Goal: Task Accomplishment & Management: Complete application form

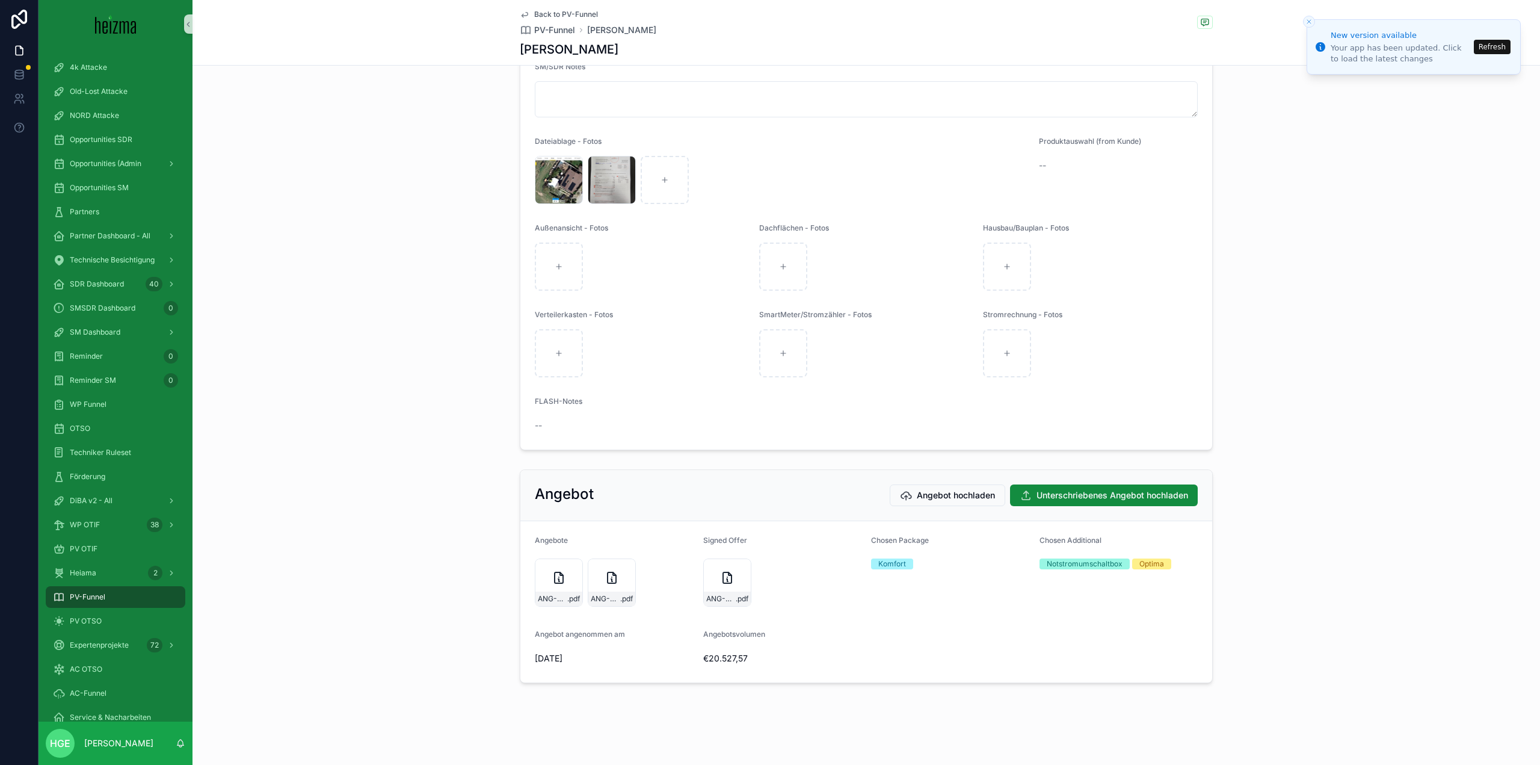
scroll to position [2269, 0]
click at [76, 547] on span "PV OTIF" at bounding box center [84, 549] width 28 height 10
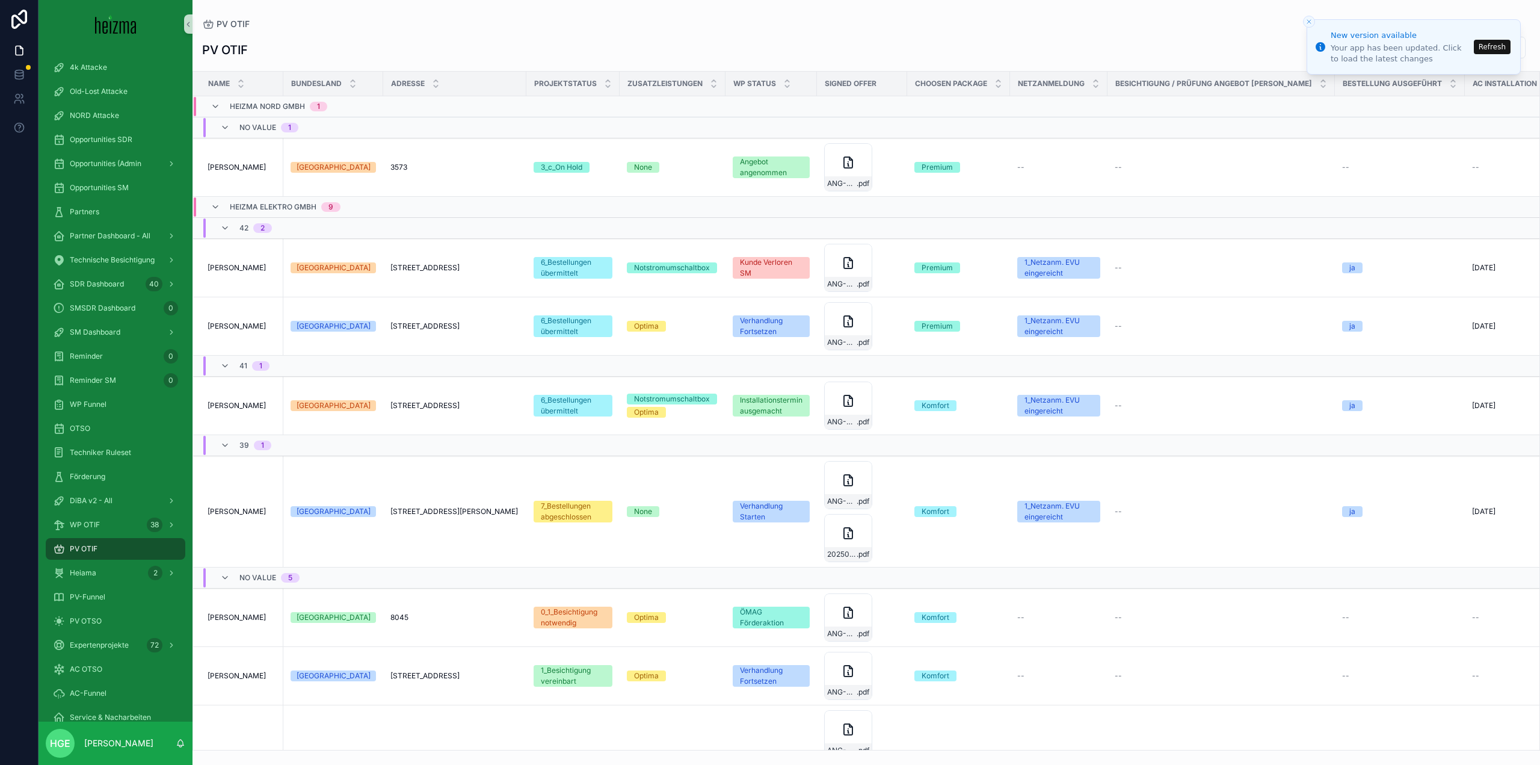
click at [1490, 46] on button "Refresh" at bounding box center [1492, 47] width 37 height 14
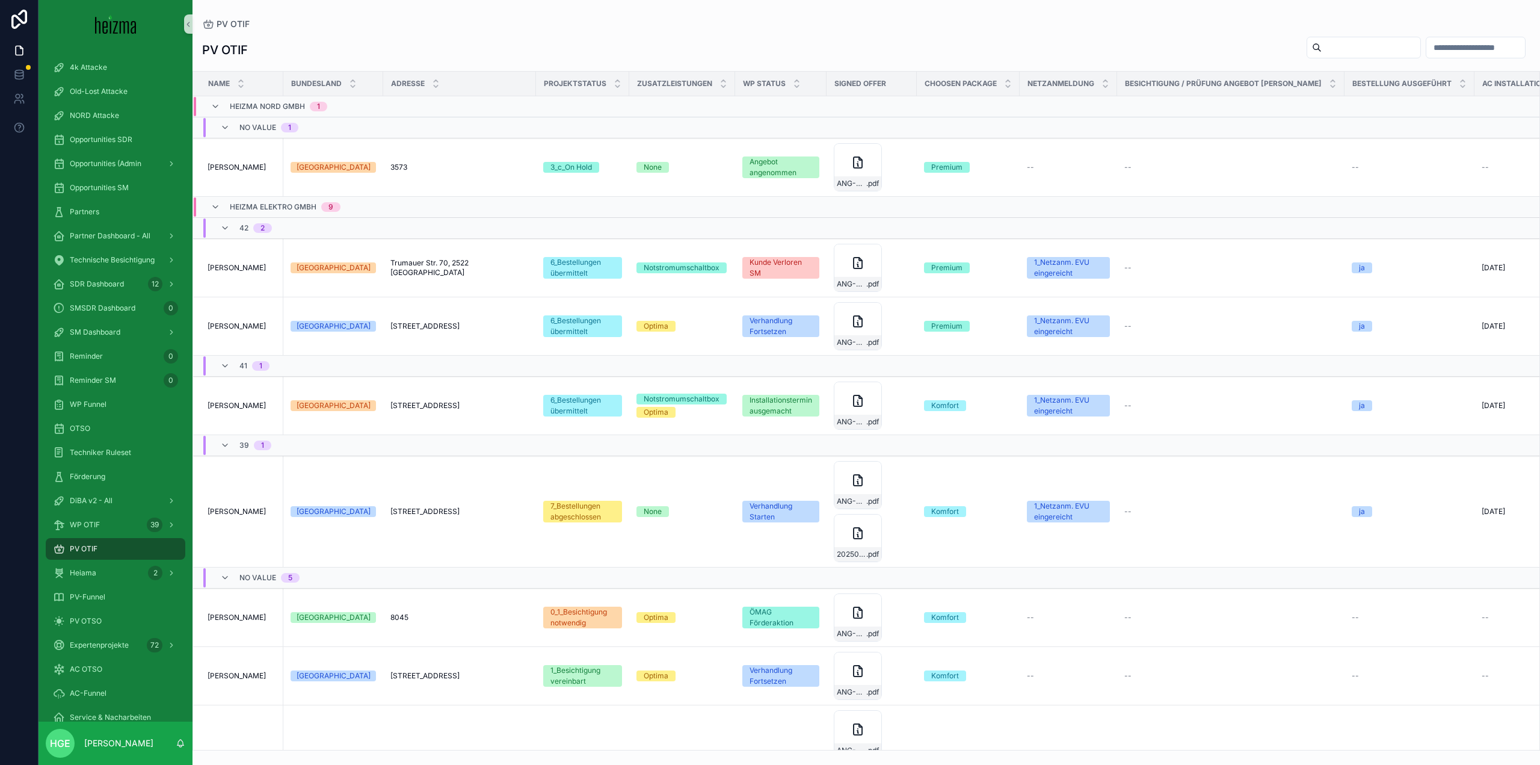
drag, startPoint x: 1297, startPoint y: 43, endPoint x: 1304, endPoint y: 48, distance: 7.8
click at [1322, 43] on input "scrollable content" at bounding box center [1371, 47] width 99 height 17
type input "*******"
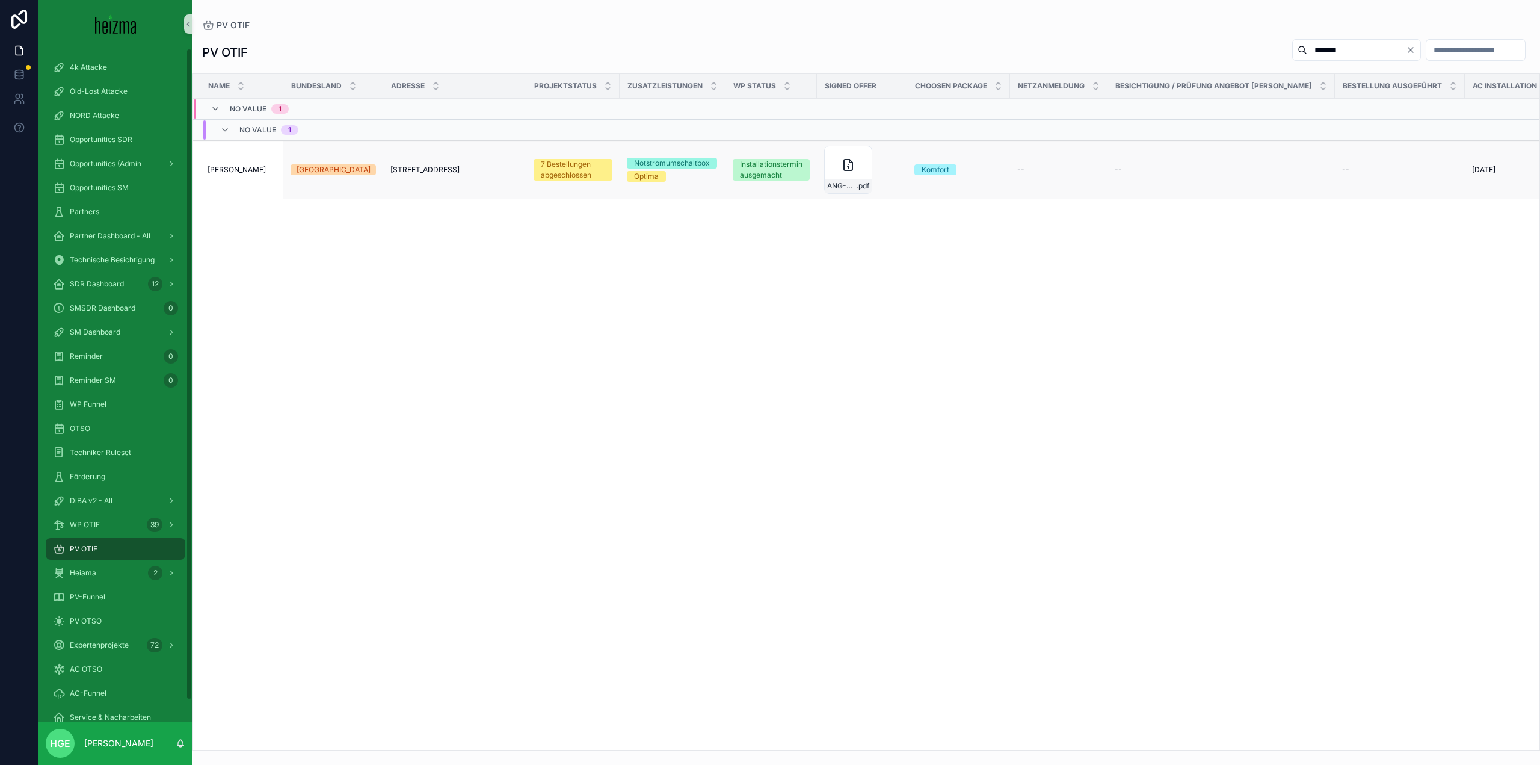
click at [221, 174] on td "[PERSON_NAME] [PERSON_NAME]" at bounding box center [238, 170] width 90 height 58
click at [226, 169] on span "[PERSON_NAME]" at bounding box center [237, 170] width 58 height 10
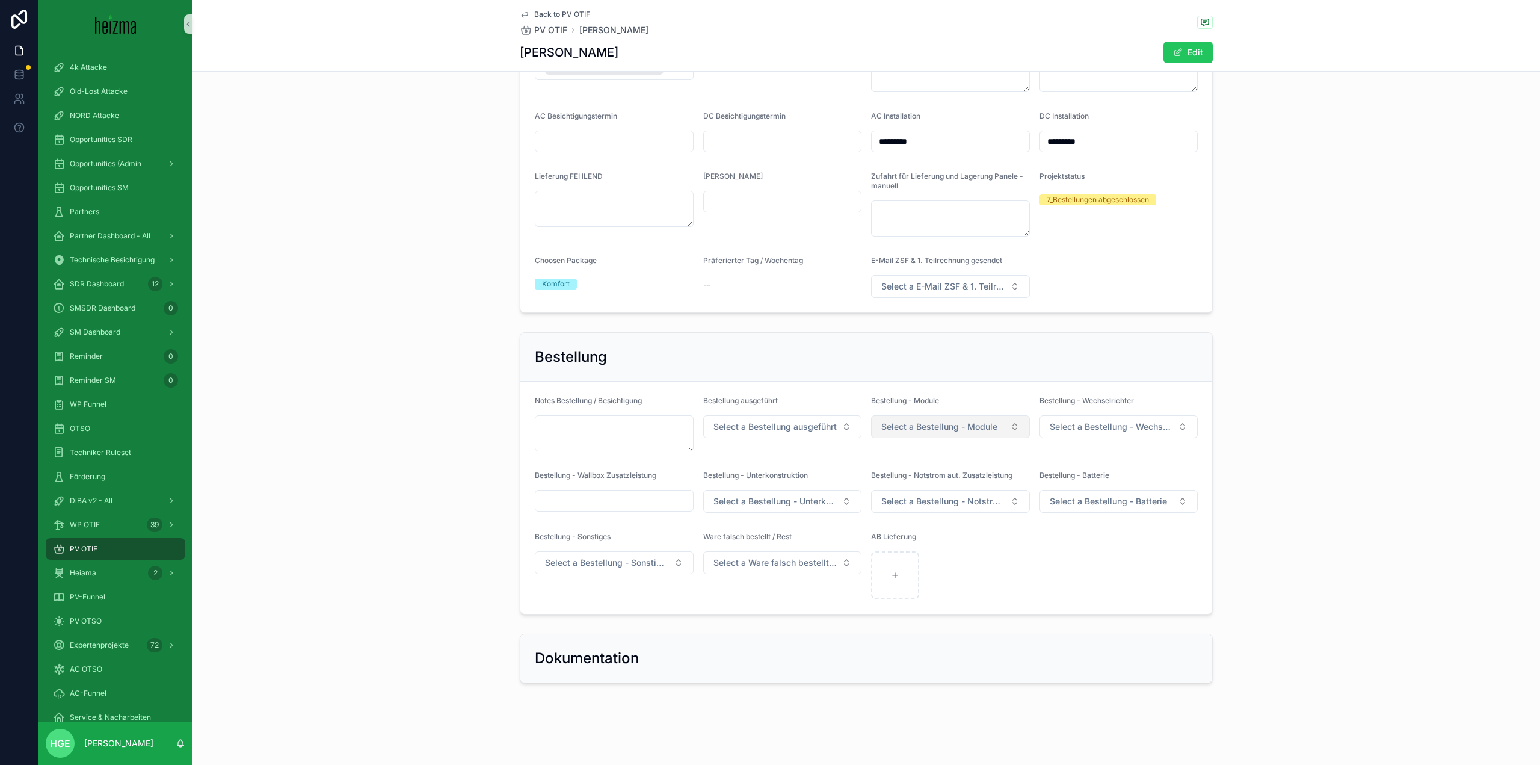
scroll to position [2022, 0]
click at [787, 432] on span "Select a Bestellung ausgeführt" at bounding box center [775, 427] width 123 height 12
click at [753, 478] on div "ja" at bounding box center [778, 475] width 153 height 18
click at [902, 427] on span "Select a Bestellung - Module" at bounding box center [939, 427] width 116 height 12
click at [949, 556] on div "ja - Memodo" at bounding box center [946, 558] width 153 height 18
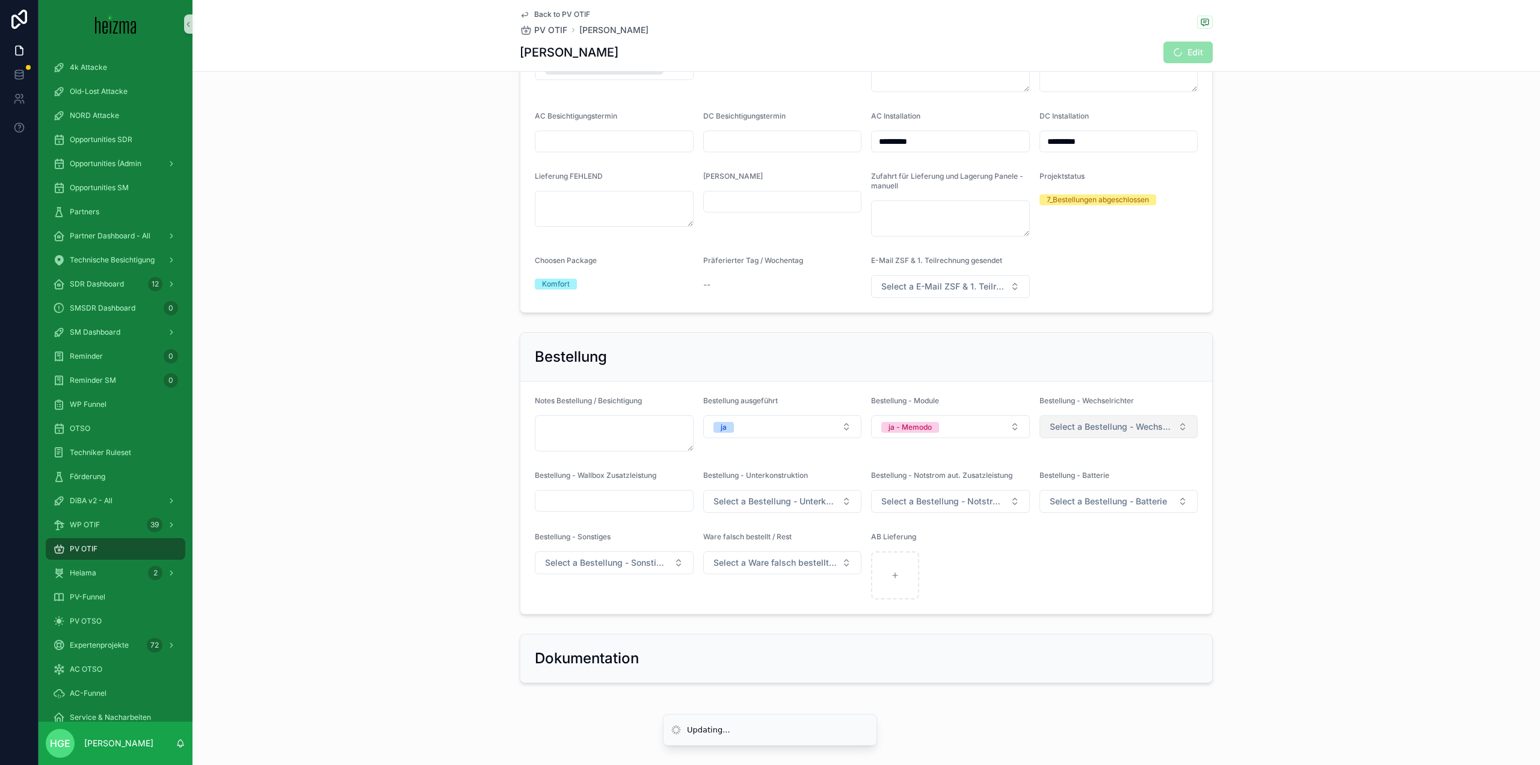
click at [1121, 427] on span "Select a Bestellung - Wechselrichter" at bounding box center [1112, 427] width 124 height 12
click at [1235, 519] on div "Bestellung Notes Bestellung / Besichtigung Bestellung ausgeführt ja Bestellung …" at bounding box center [867, 473] width 1348 height 292
click at [1144, 426] on span "Select a Bestellung - Wechselrichter" at bounding box center [1112, 427] width 124 height 12
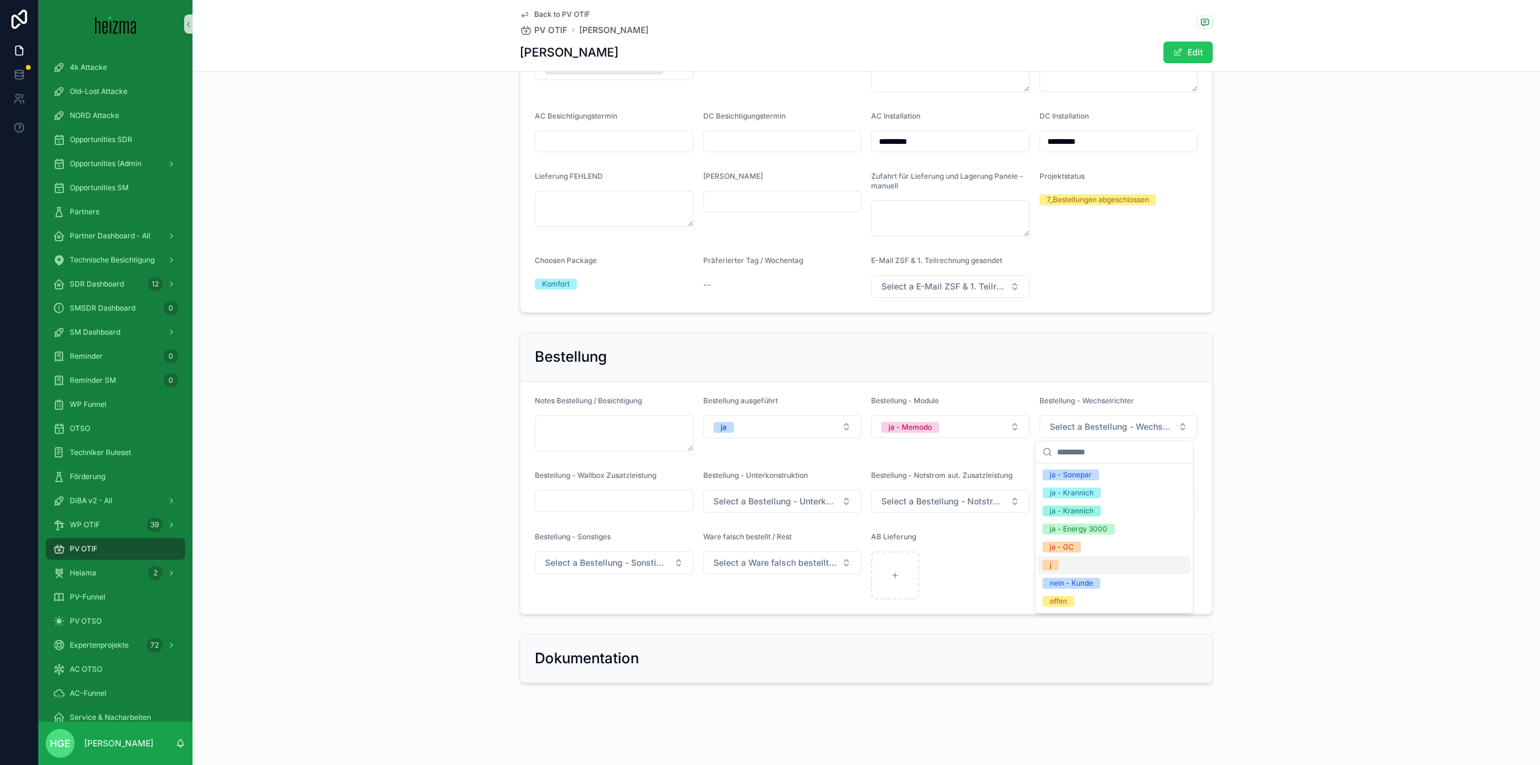
click at [1106, 561] on div "j" at bounding box center [1114, 565] width 153 height 18
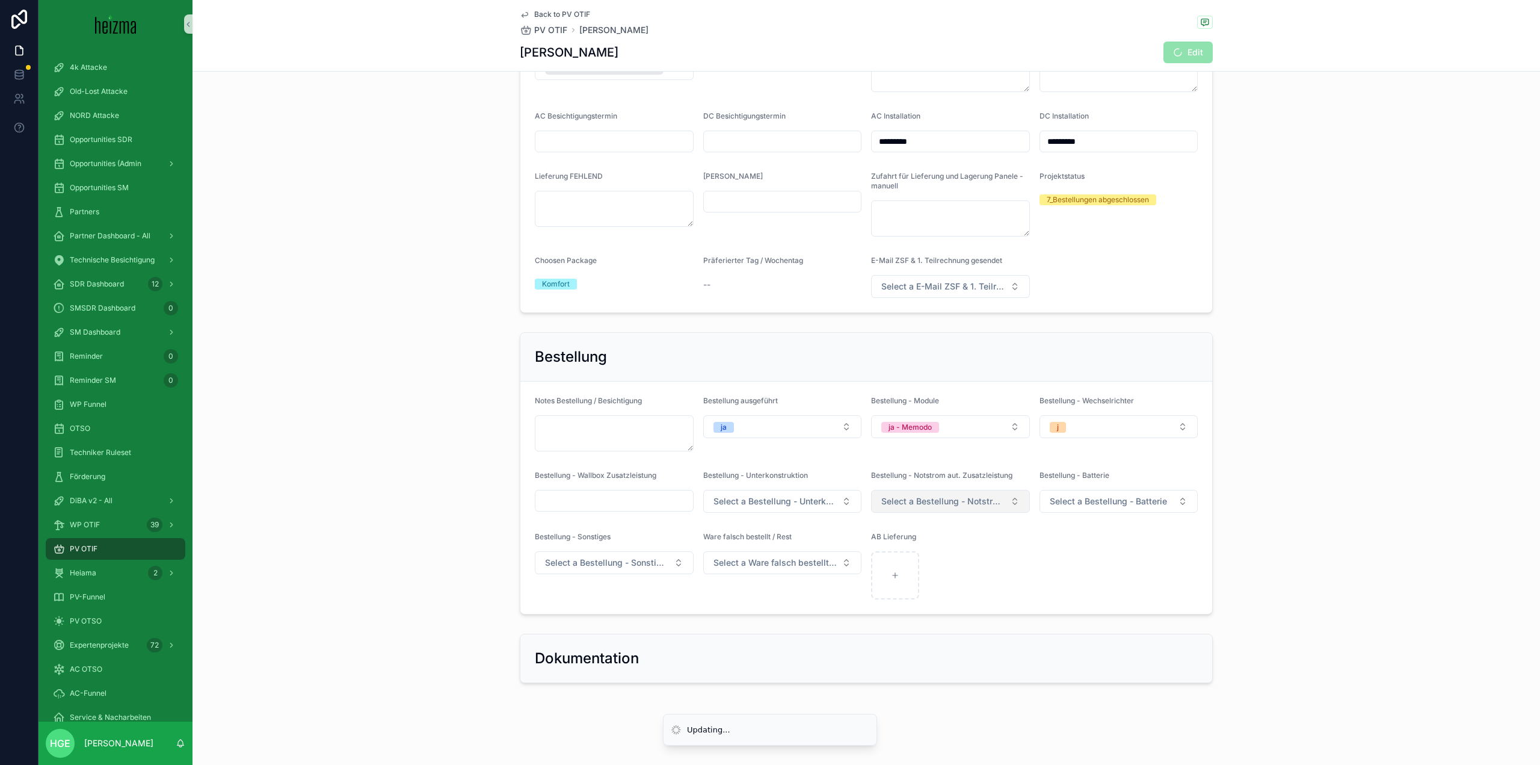
click at [952, 504] on span "Select a Bestellung - Notstrom aut. Zusatzleistung" at bounding box center [943, 501] width 124 height 12
click at [931, 550] on div "ja" at bounding box center [946, 549] width 153 height 18
click at [807, 501] on span "Select a Bestellung - Unterkonstruktion" at bounding box center [776, 501] width 124 height 12
click at [802, 567] on div "ja" at bounding box center [778, 567] width 153 height 18
click at [813, 502] on button "ja" at bounding box center [782, 501] width 159 height 23
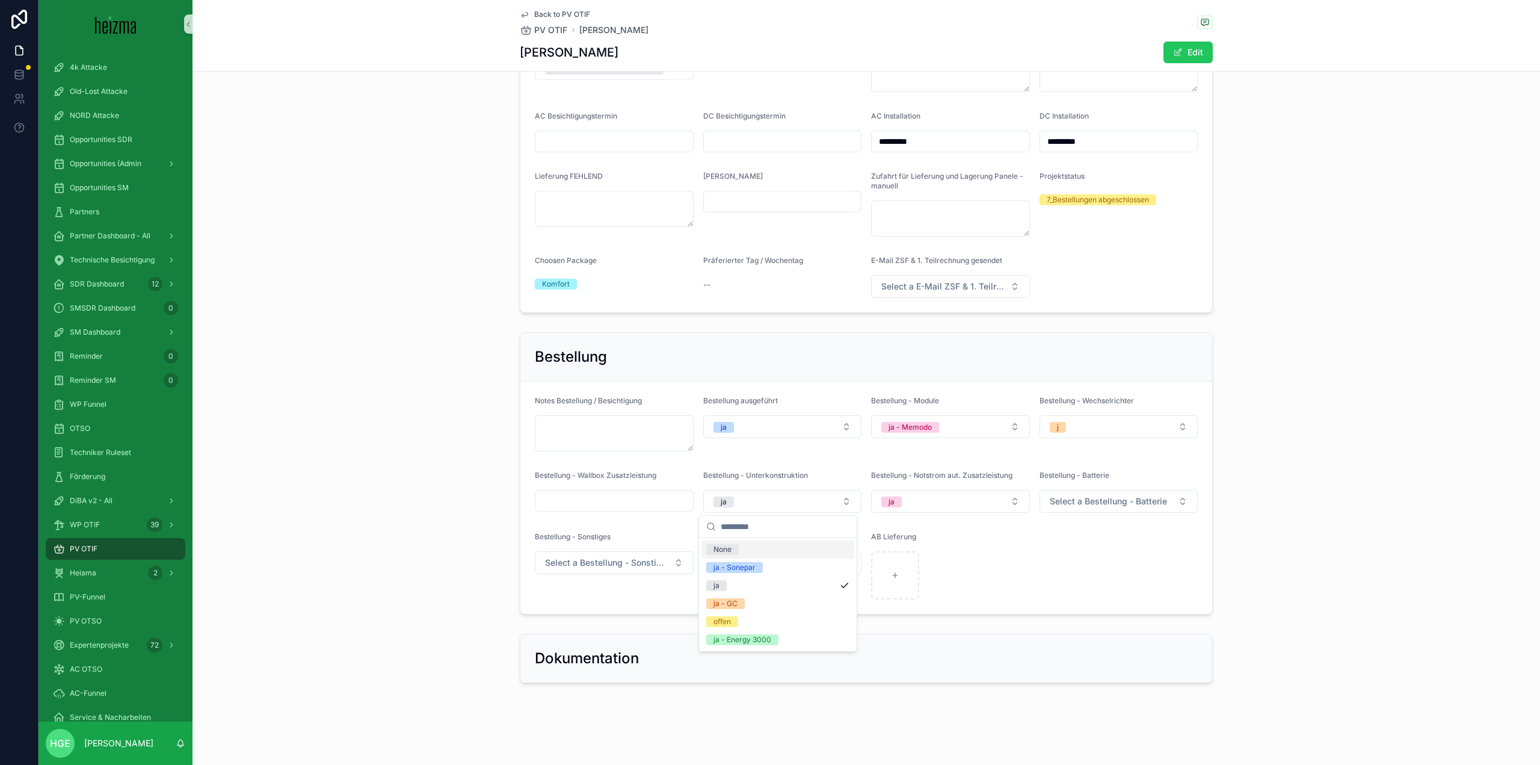
click at [806, 548] on div "None" at bounding box center [778, 549] width 153 height 18
click at [1136, 505] on span "Select a Bestellung - Batterie" at bounding box center [1108, 501] width 117 height 12
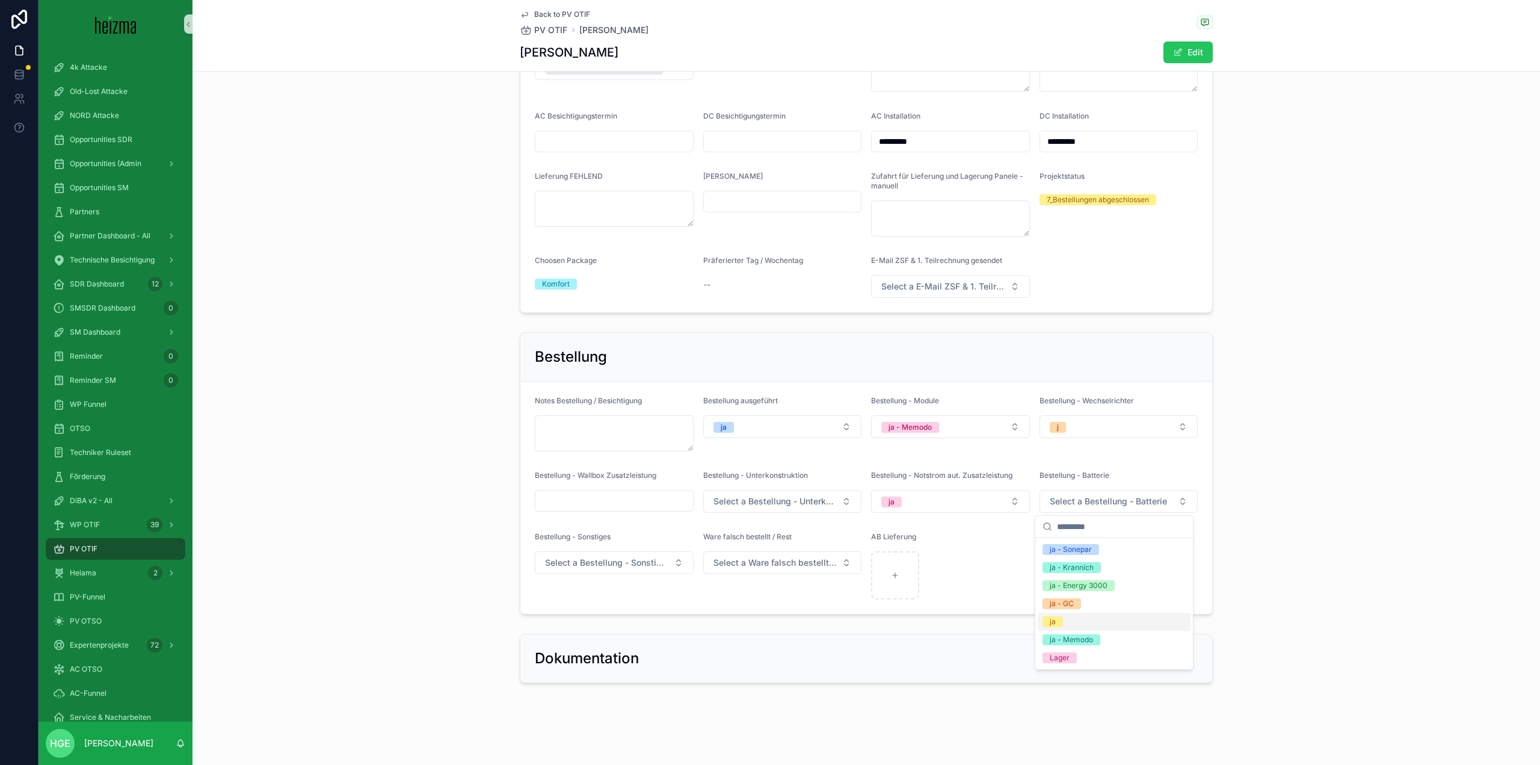
click at [1085, 621] on div "ja" at bounding box center [1114, 621] width 153 height 18
click at [1109, 489] on div "Bestellung - Batterie ja" at bounding box center [1119, 491] width 159 height 42
click at [1104, 489] on div "Bestellung - Batterie ja" at bounding box center [1119, 491] width 159 height 42
drag, startPoint x: 1105, startPoint y: 502, endPoint x: 1105, endPoint y: 508, distance: 6.6
click at [1105, 502] on button "ja" at bounding box center [1119, 501] width 159 height 23
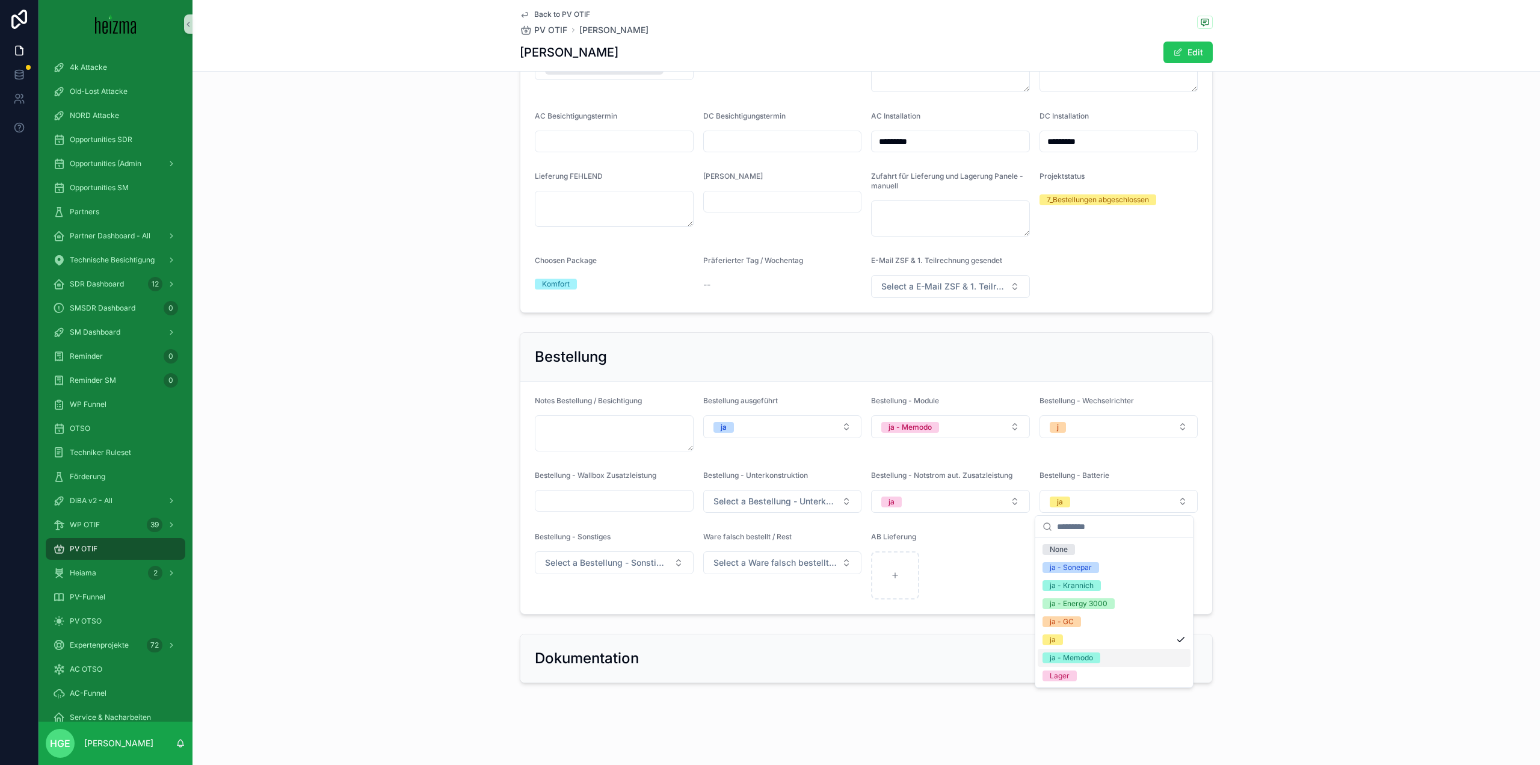
click at [1090, 656] on div "ja - Memodo" at bounding box center [1071, 657] width 43 height 11
click at [724, 600] on form "Notes Bestellung / Besichtigung Bestellung ausgeführt ja Bestellung - Module ja…" at bounding box center [866, 497] width 692 height 232
click at [895, 578] on div "scrollable content" at bounding box center [895, 575] width 48 height 48
type input "**********"
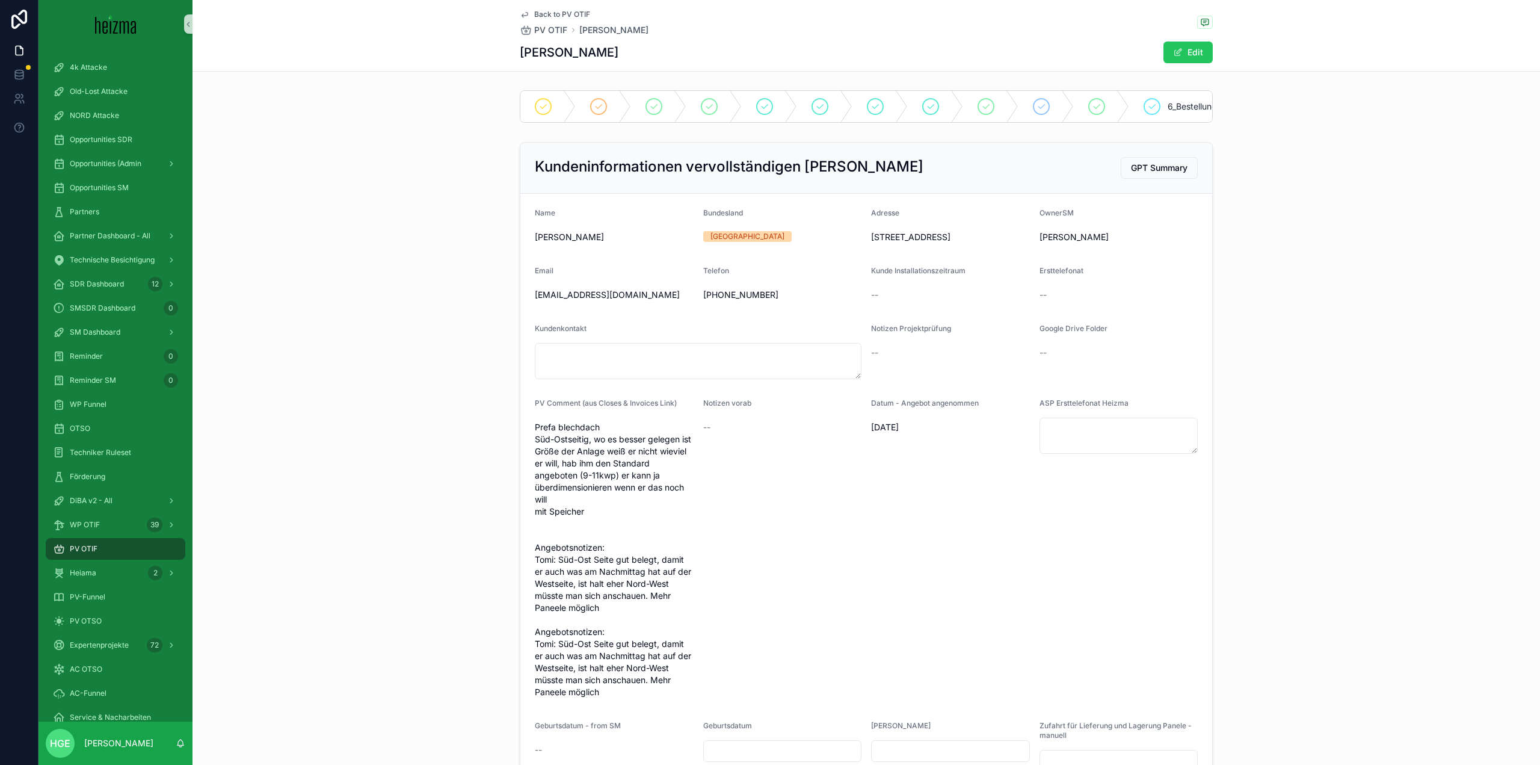
scroll to position [0, 0]
click at [85, 553] on span "PV OTIF" at bounding box center [84, 549] width 28 height 10
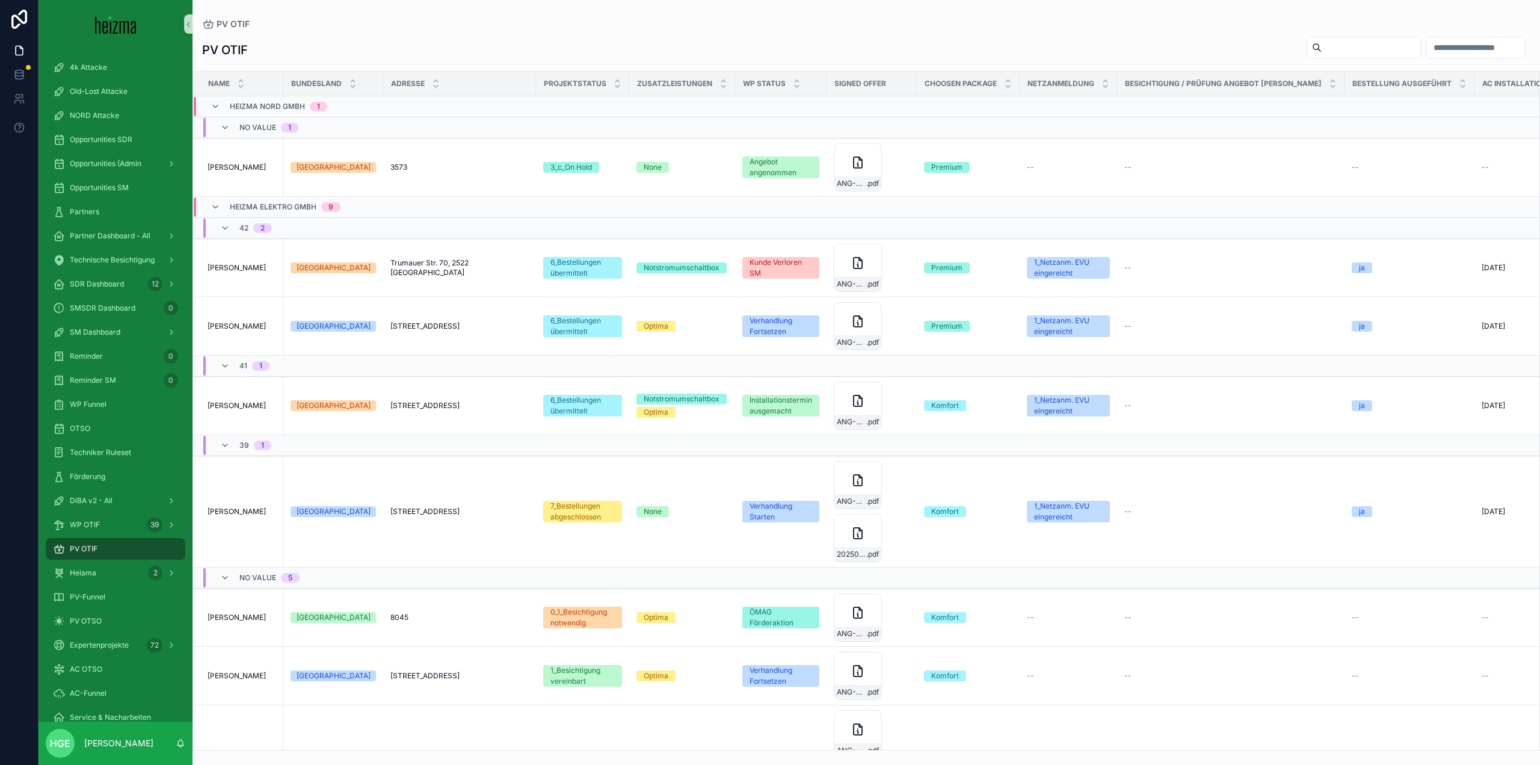
click at [1322, 40] on input "scrollable content" at bounding box center [1371, 47] width 99 height 17
type input "******"
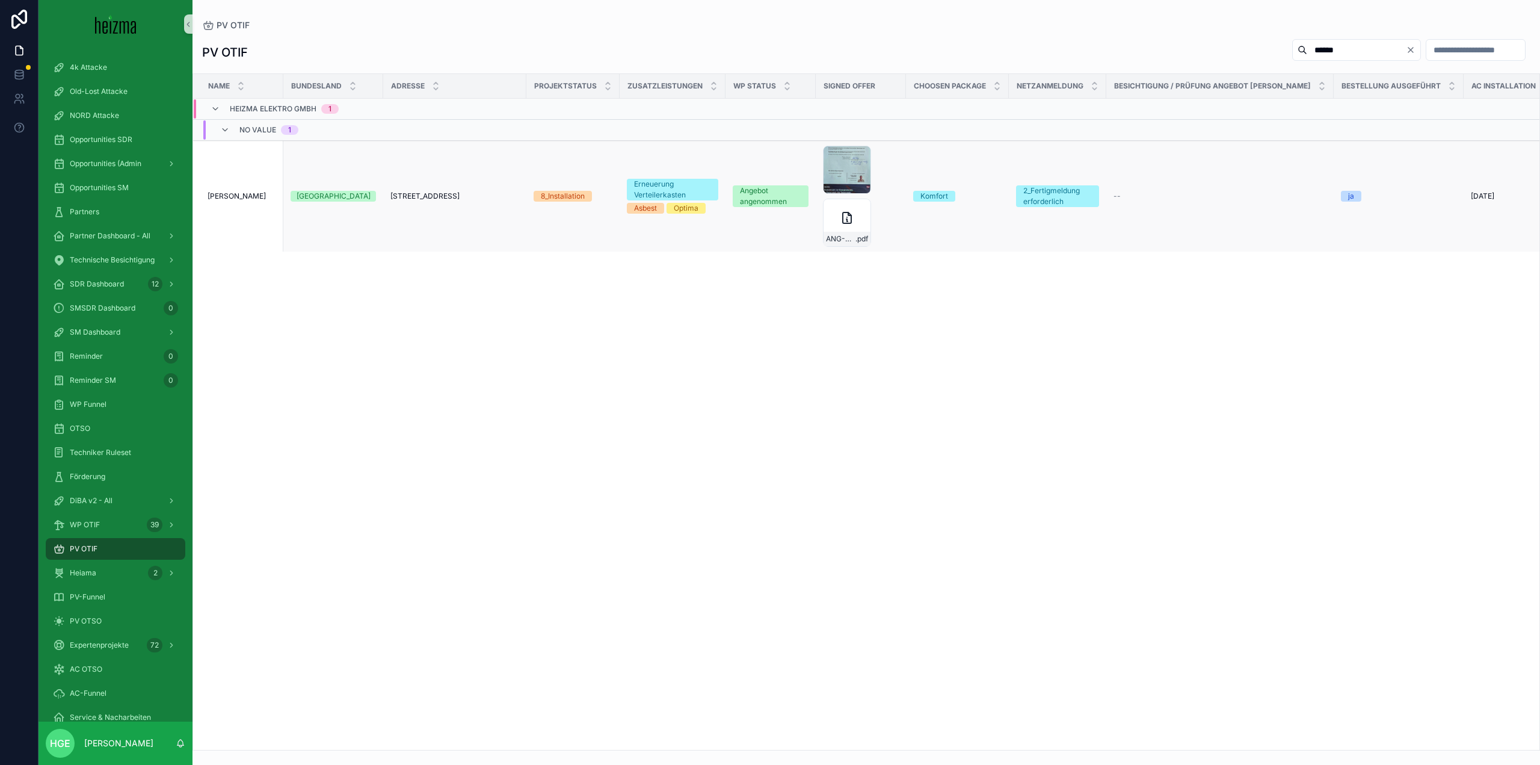
click at [236, 197] on span "[PERSON_NAME]" at bounding box center [237, 196] width 58 height 10
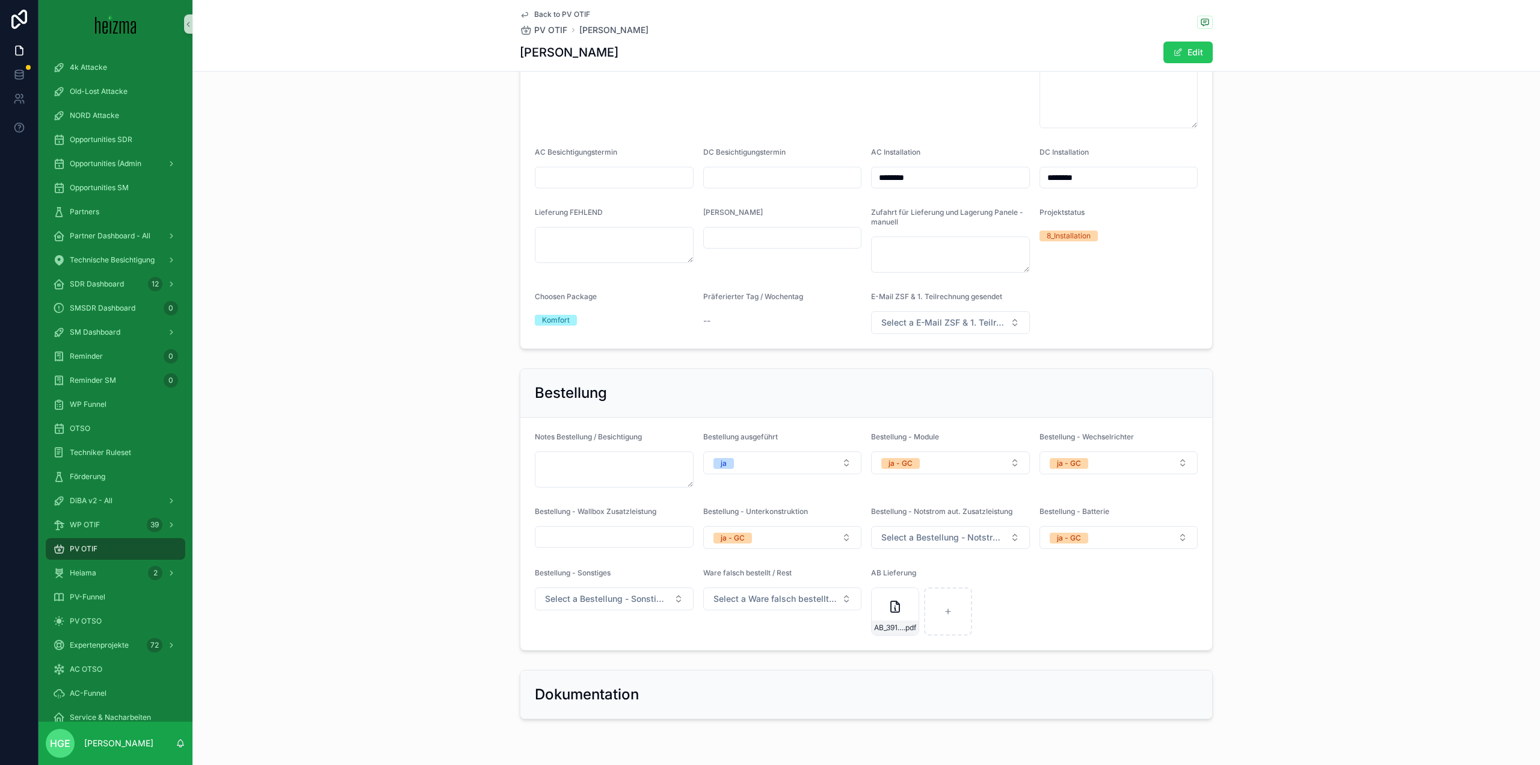
scroll to position [2884, 0]
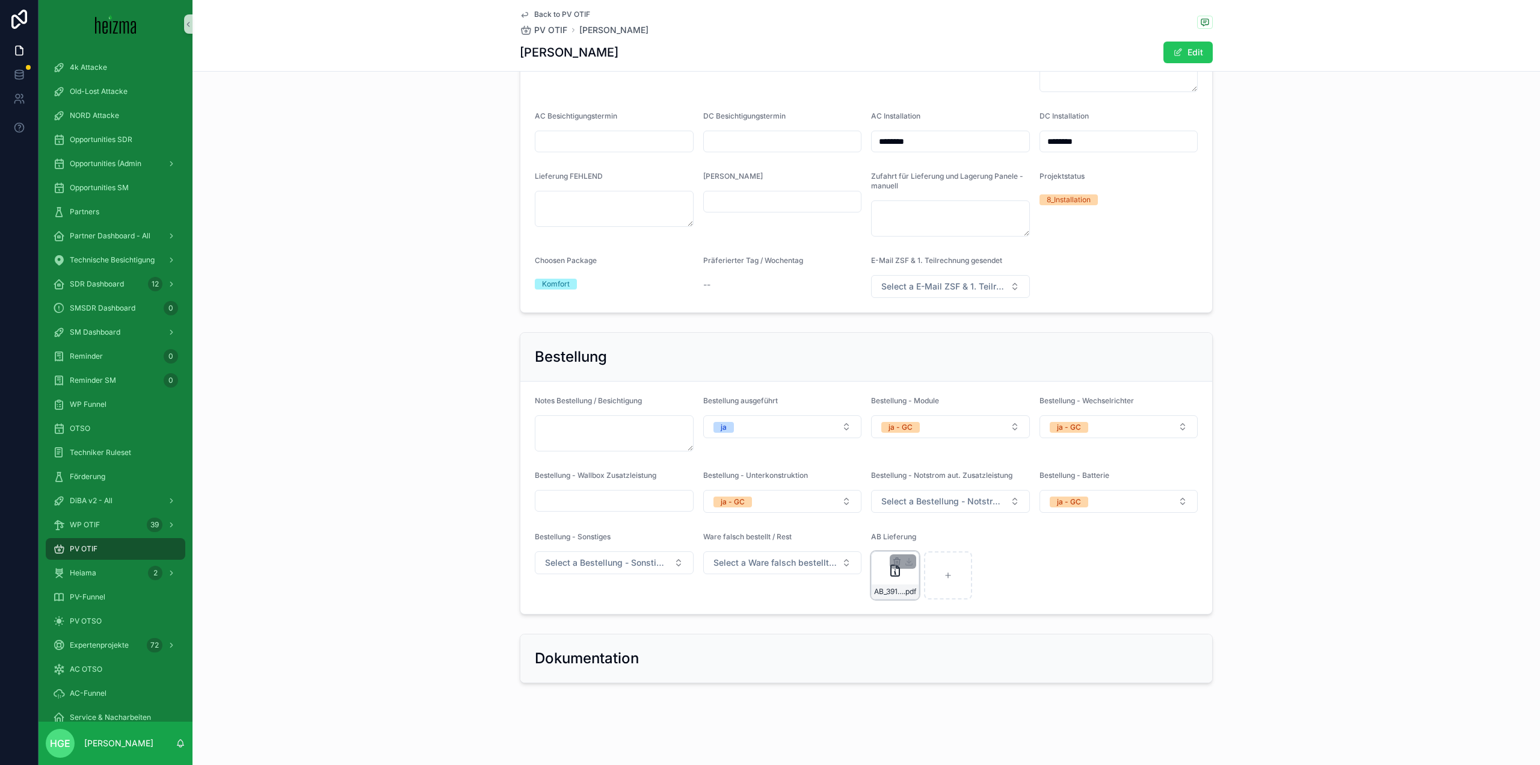
click at [889, 570] on icon "scrollable content" at bounding box center [895, 570] width 14 height 14
